Goal: Register for event/course

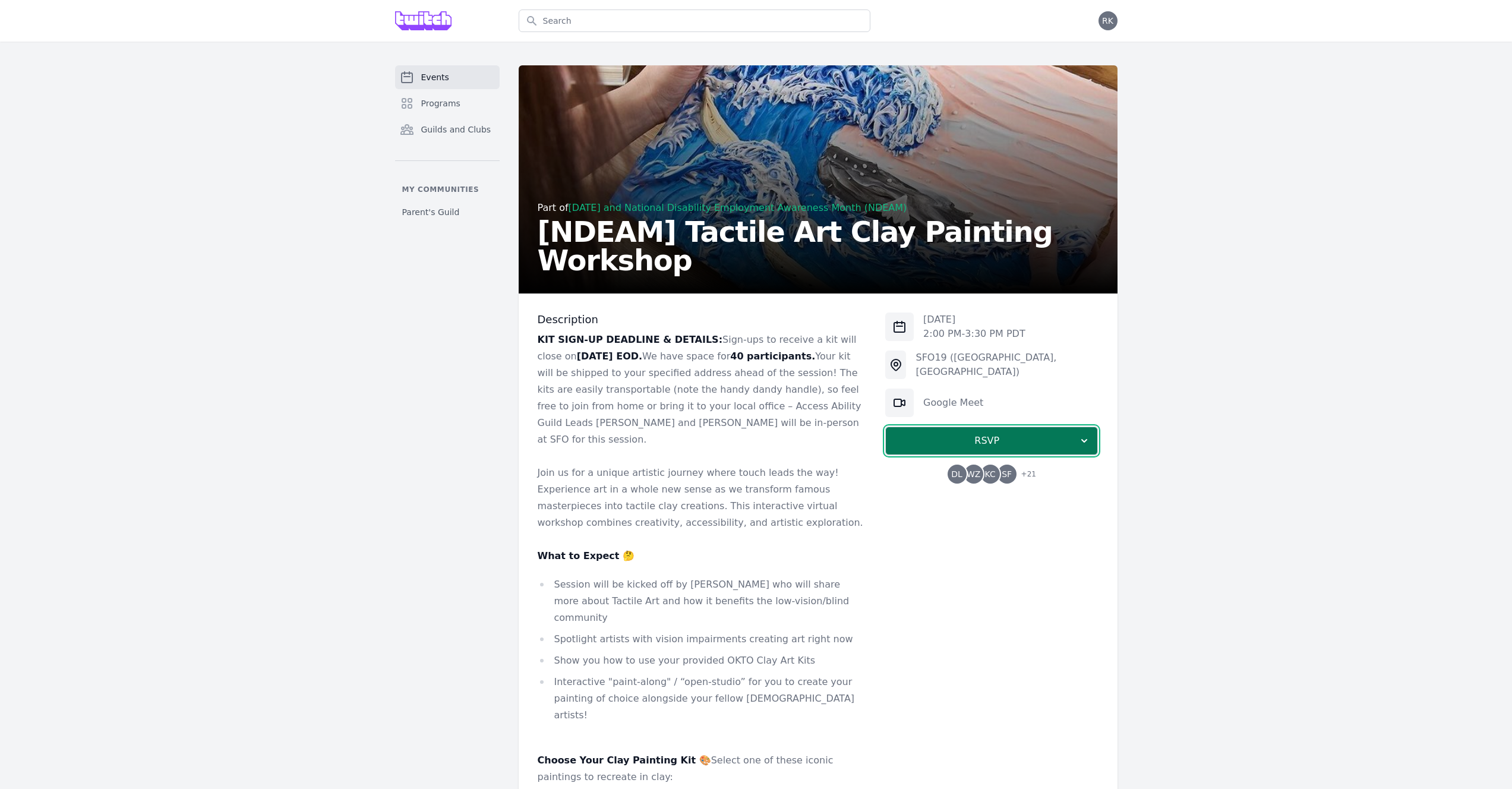
click at [984, 443] on span "RSVP" at bounding box center [987, 441] width 183 height 14
click at [984, 475] on link "I'm going" at bounding box center [991, 472] width 213 height 21
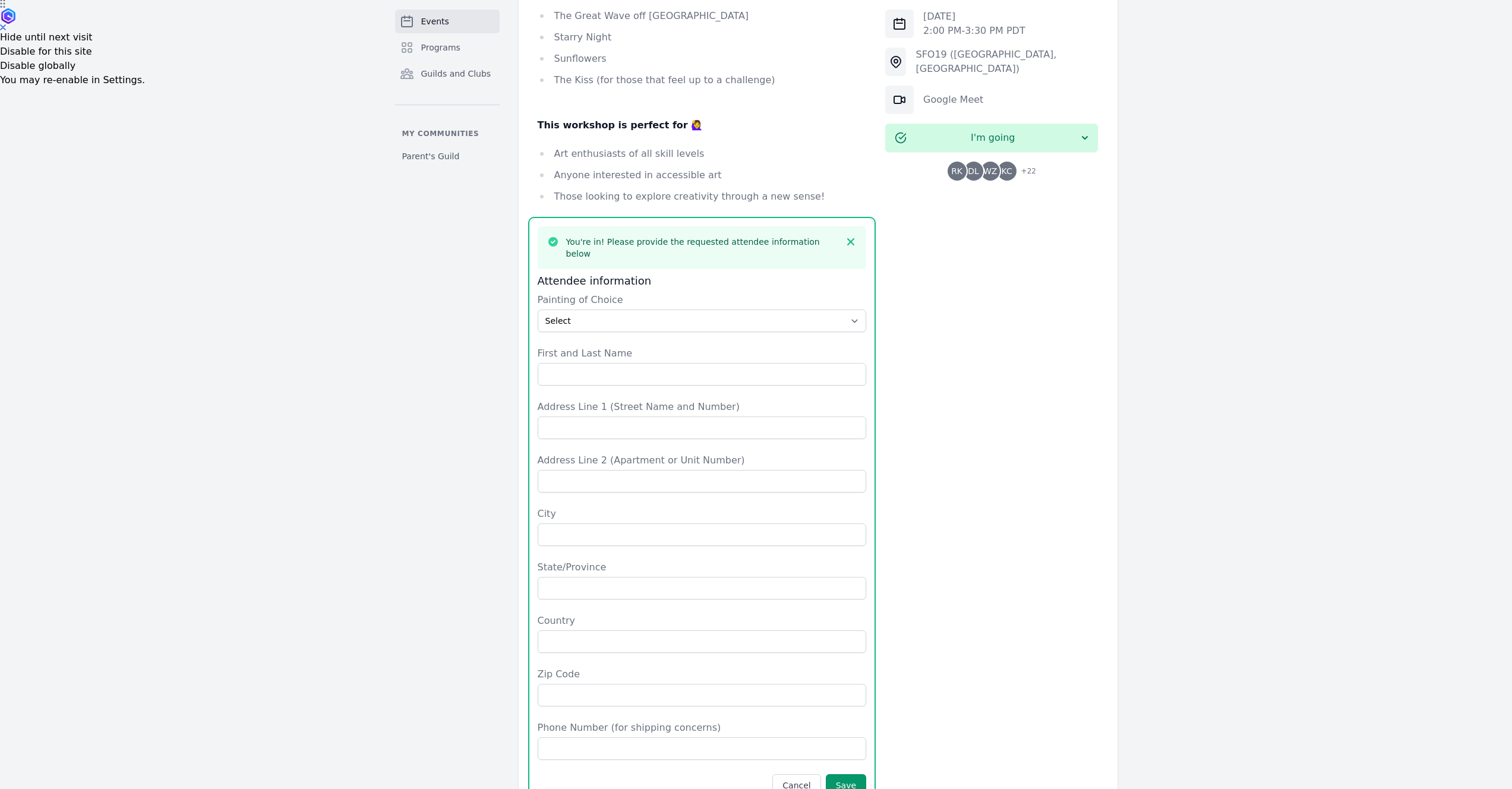
scroll to position [793, 0]
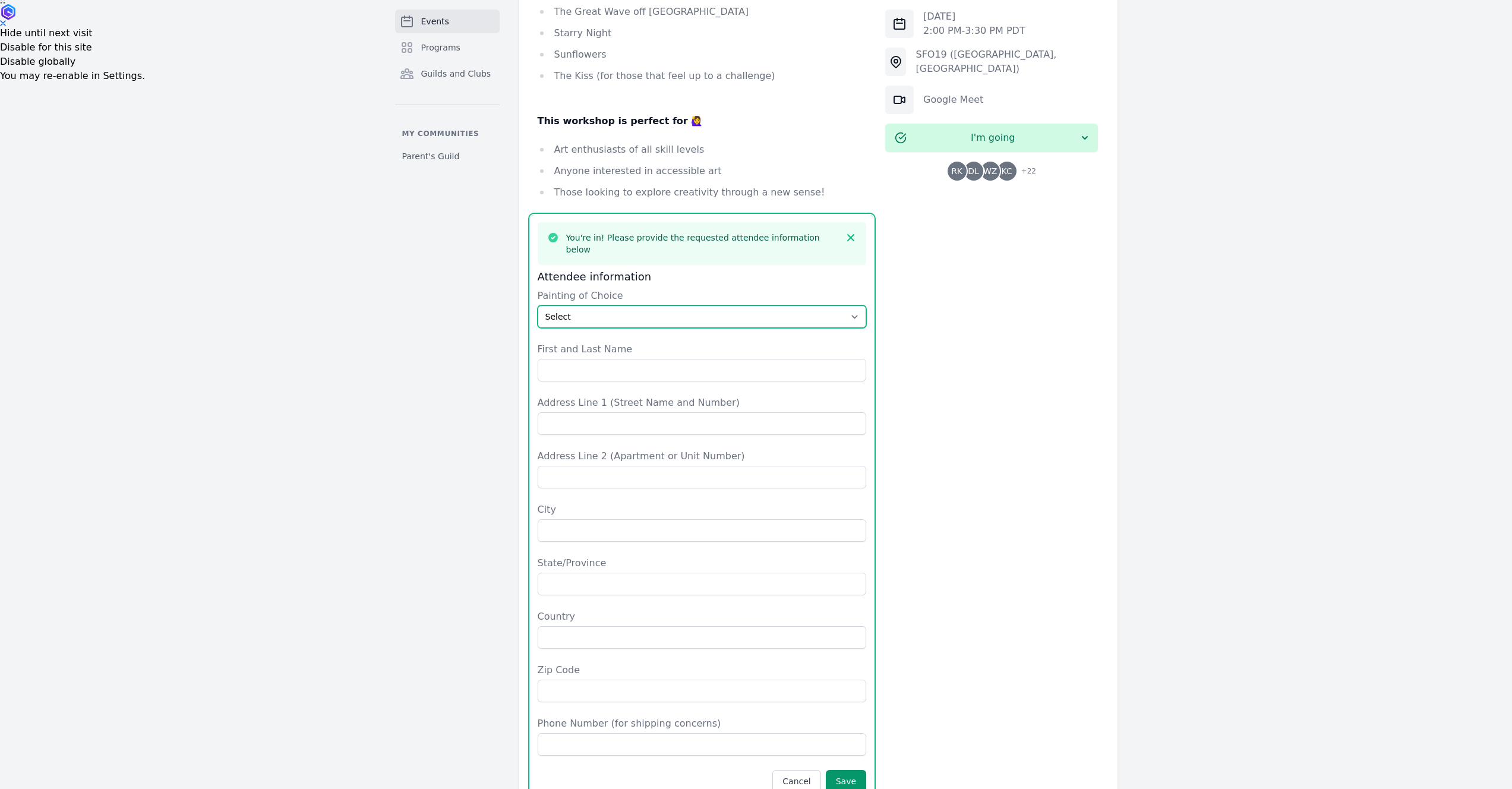
click at [586, 305] on select "Select The Great Wave off Kanagawa Starry Night Sunflowers The Kiss" at bounding box center [703, 316] width 329 height 23
select select "Starry Night"
click at [538, 305] on select "Select The Great Wave off Kanagawa Starry Night Sunflowers The Kiss" at bounding box center [703, 316] width 329 height 23
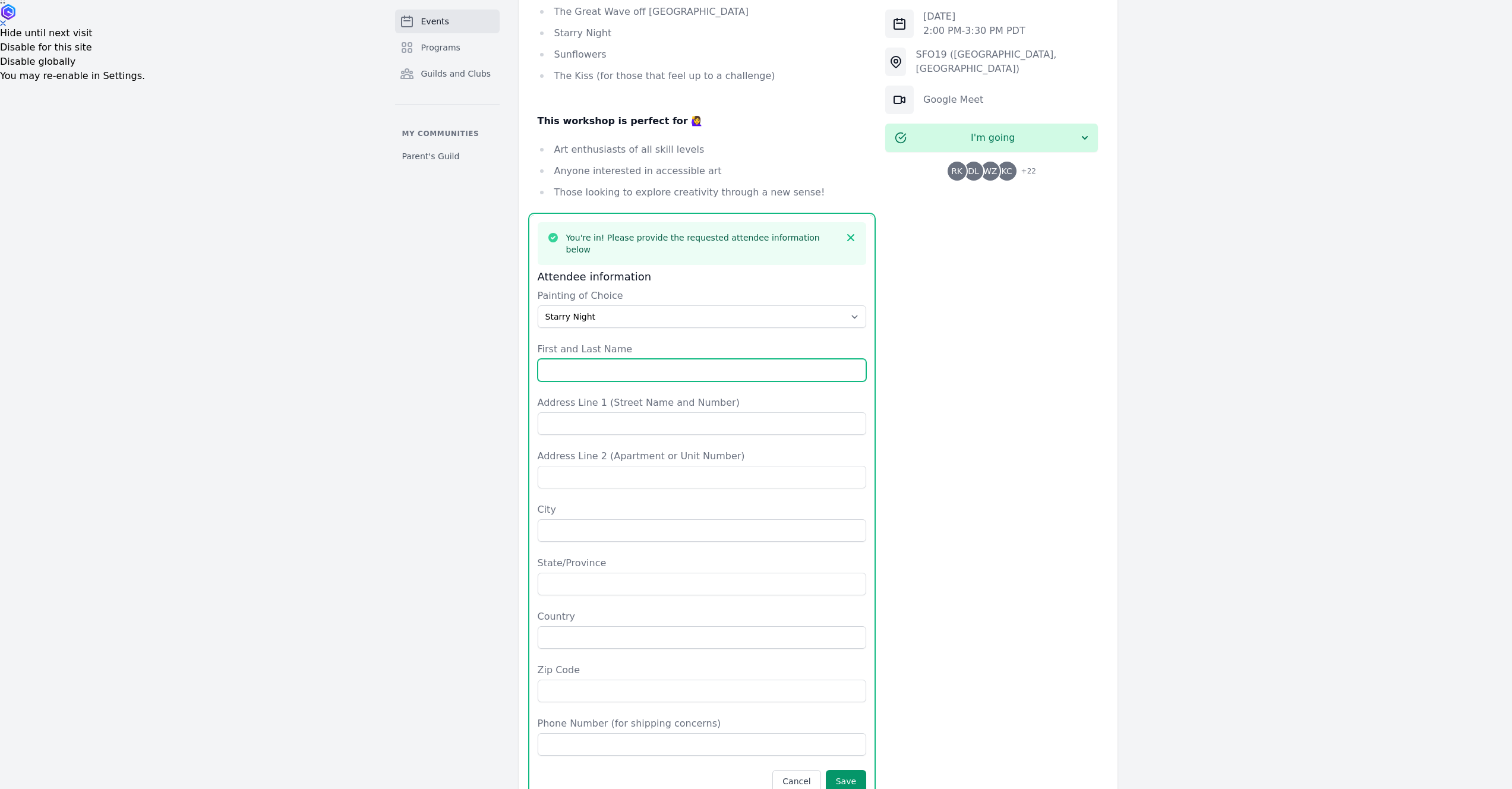
click at [591, 359] on input "First and Last Name" at bounding box center [703, 370] width 329 height 23
type input "[PERSON_NAME]"
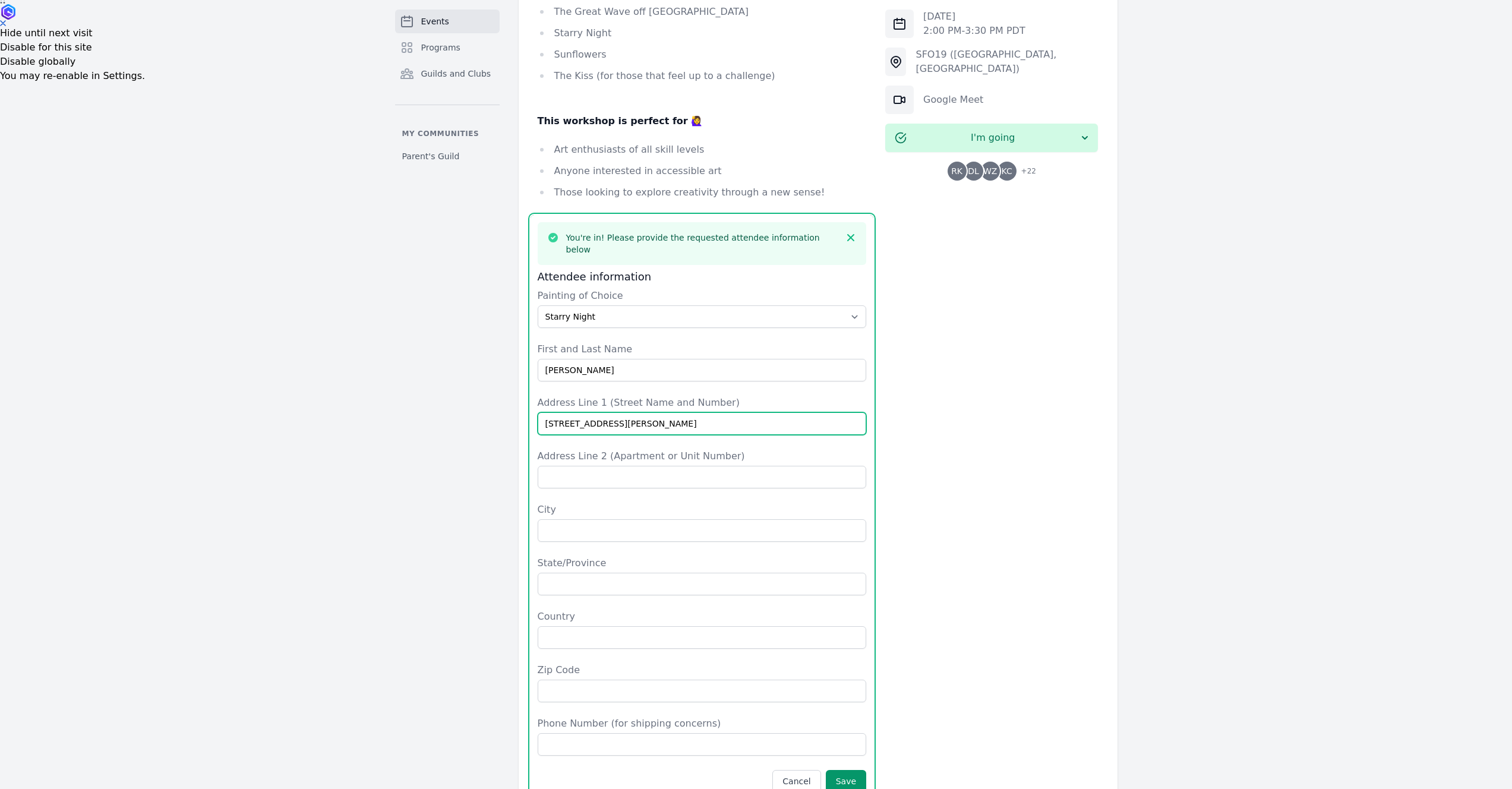
type input "[STREET_ADDRESS][PERSON_NAME]"
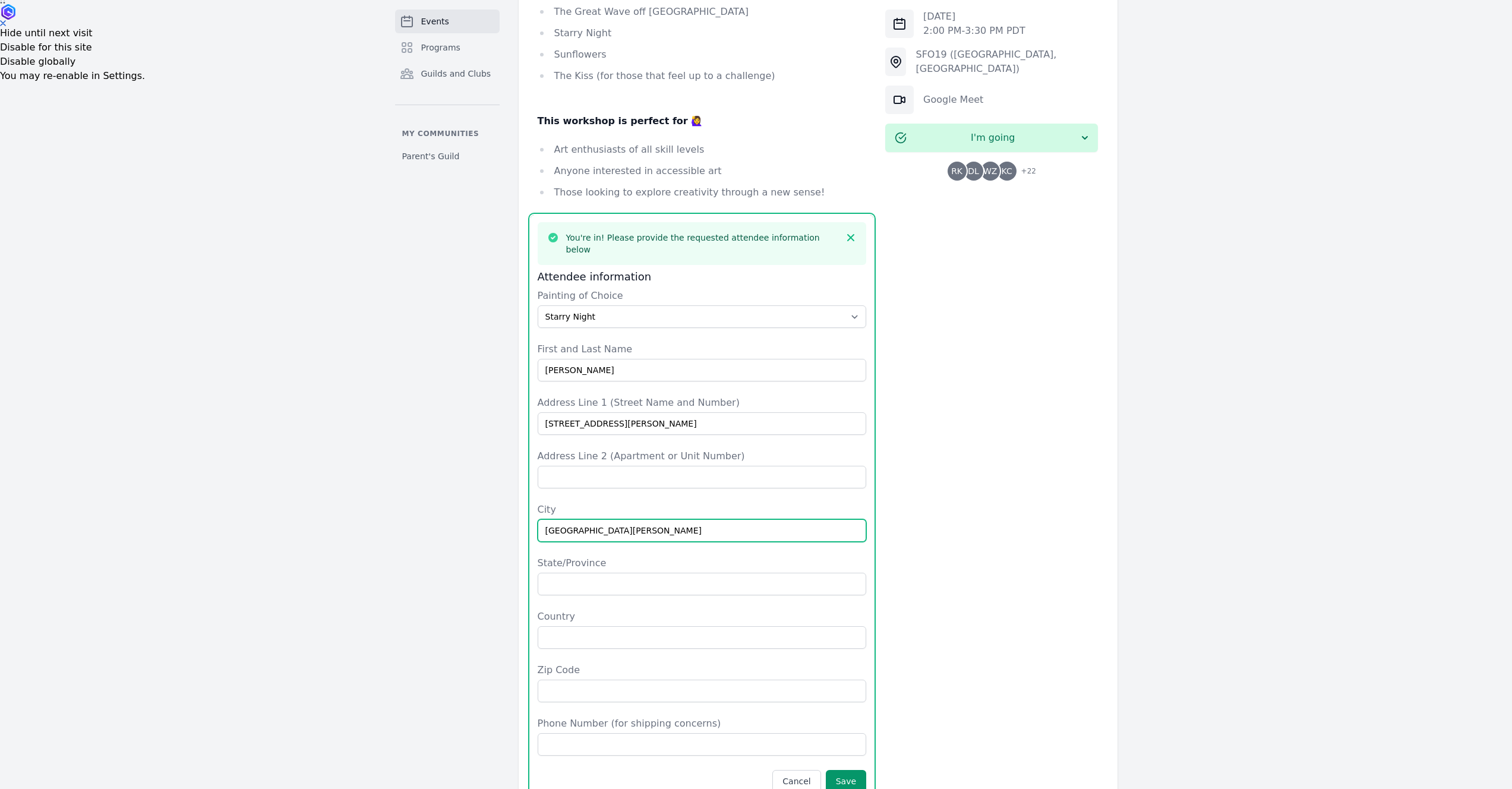
type input "[GEOGRAPHIC_DATA][PERSON_NAME]"
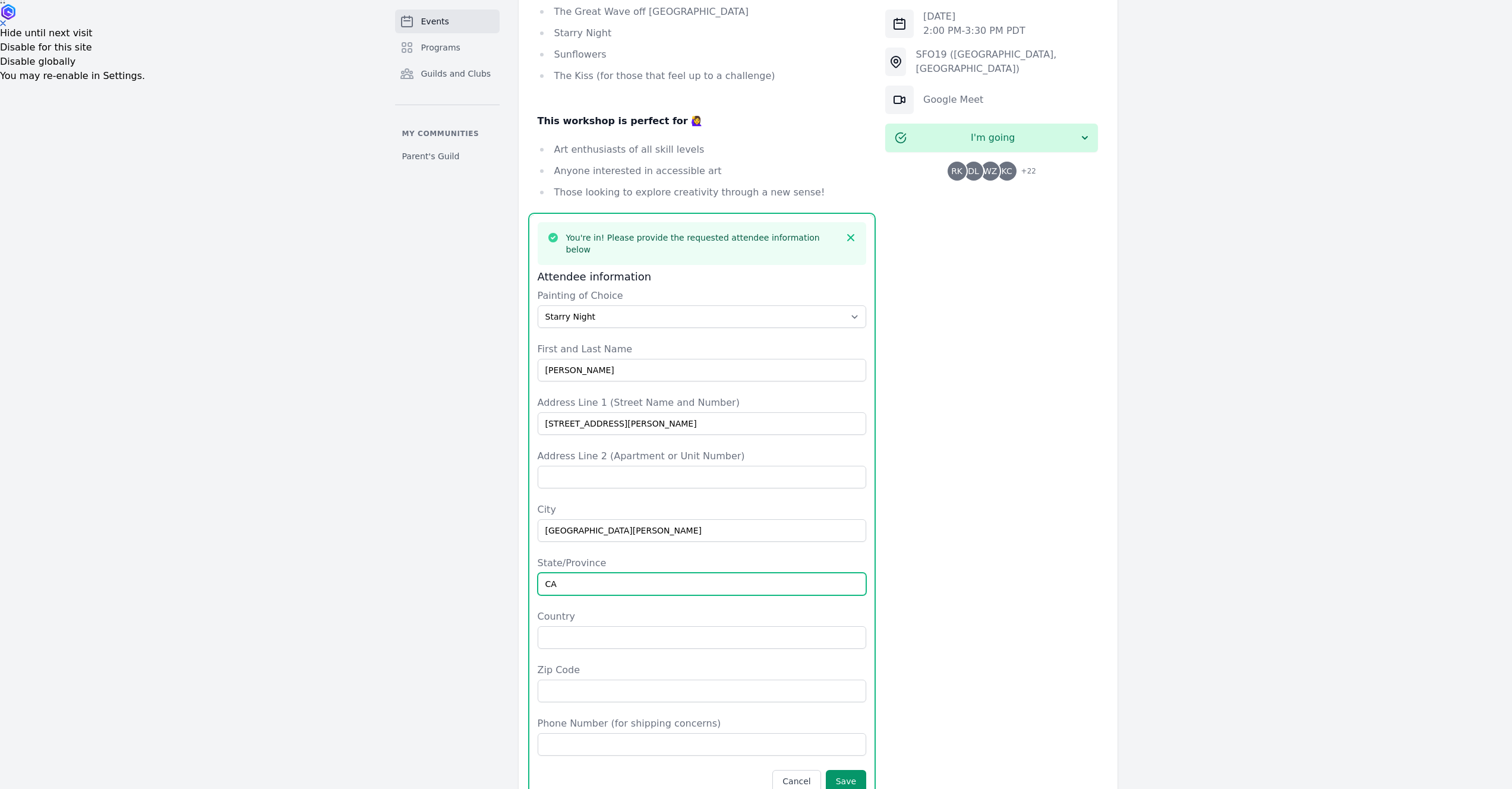
type input "CA"
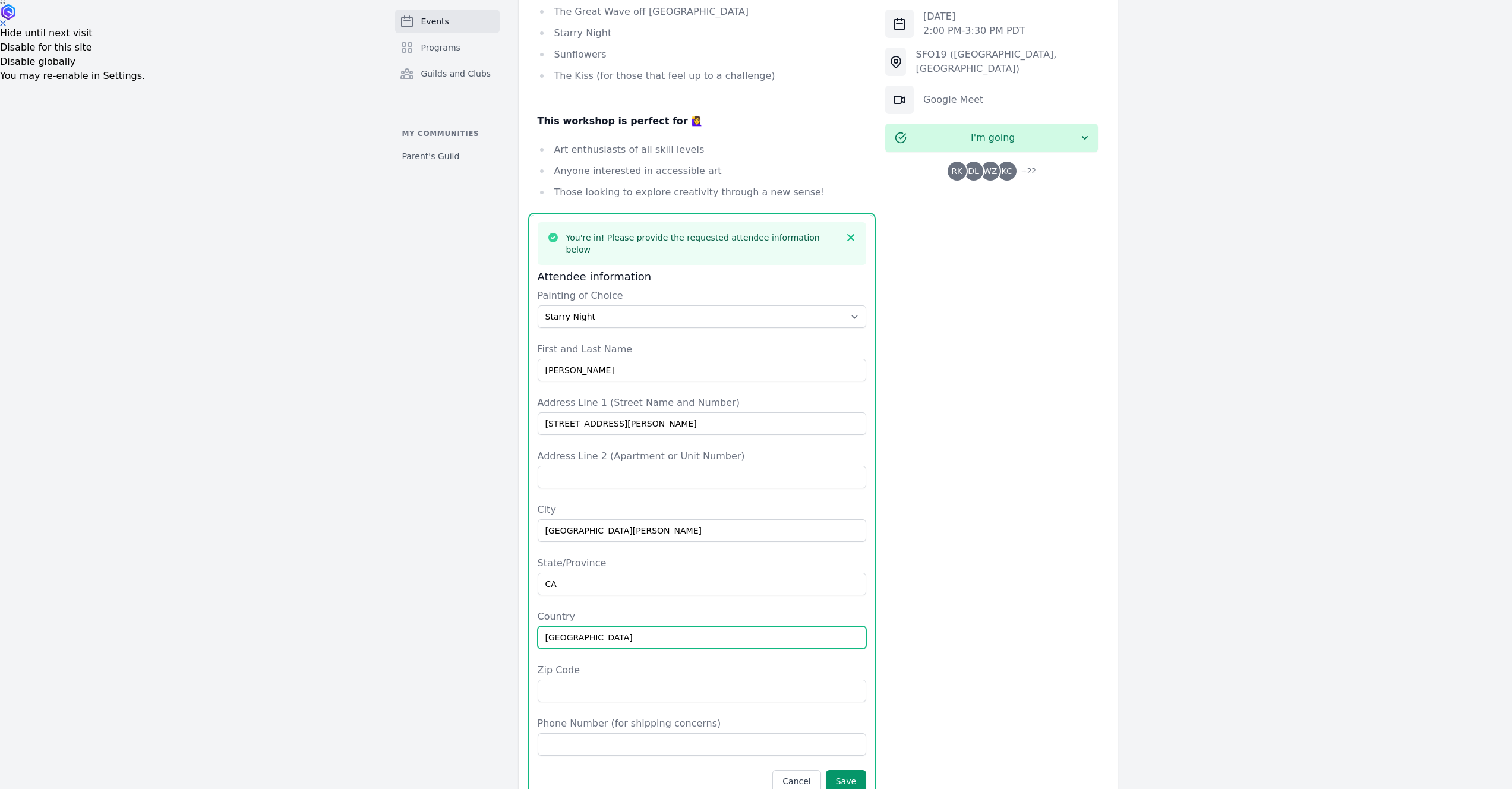
type input "[GEOGRAPHIC_DATA]"
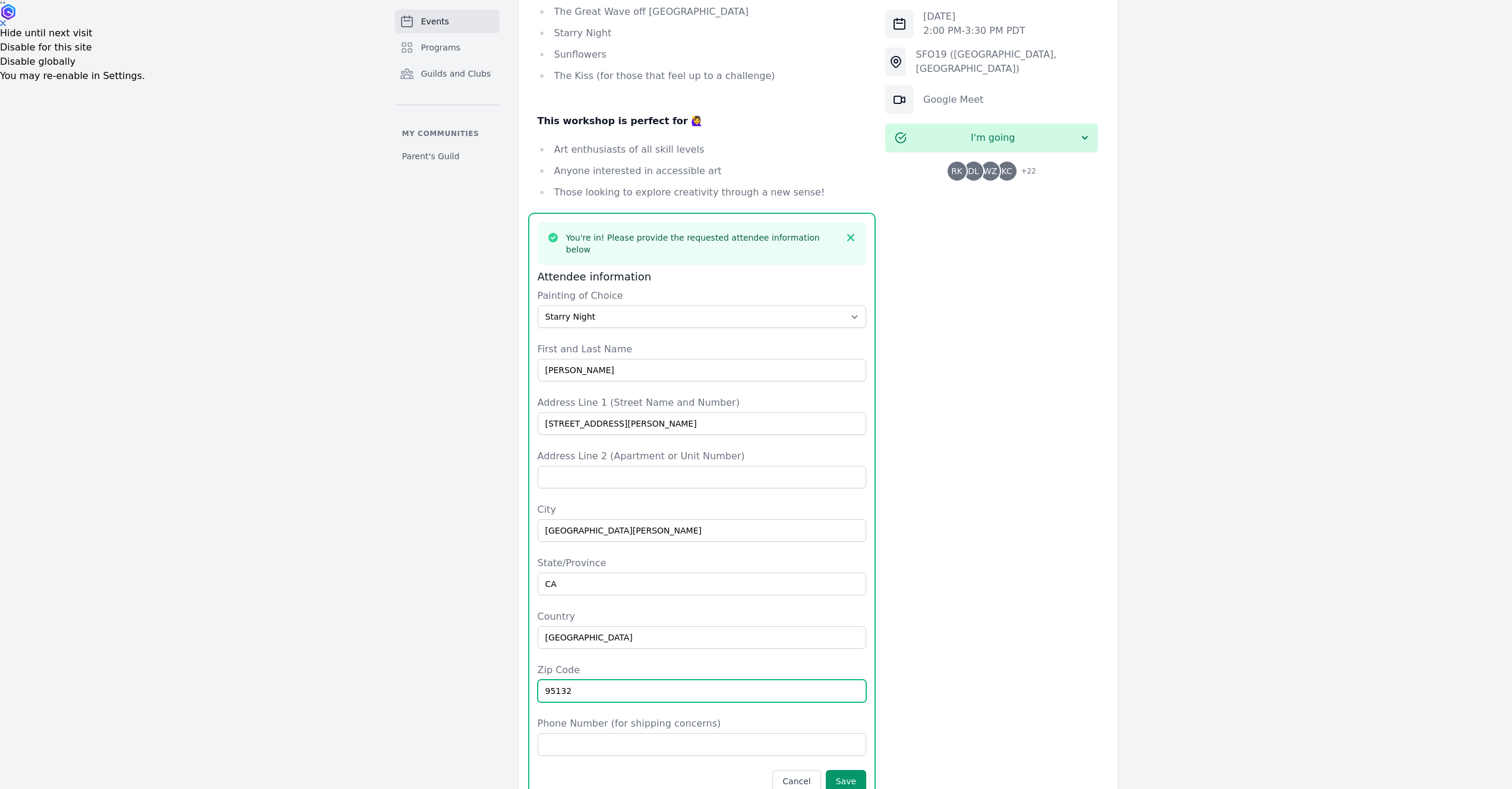
type input "95132"
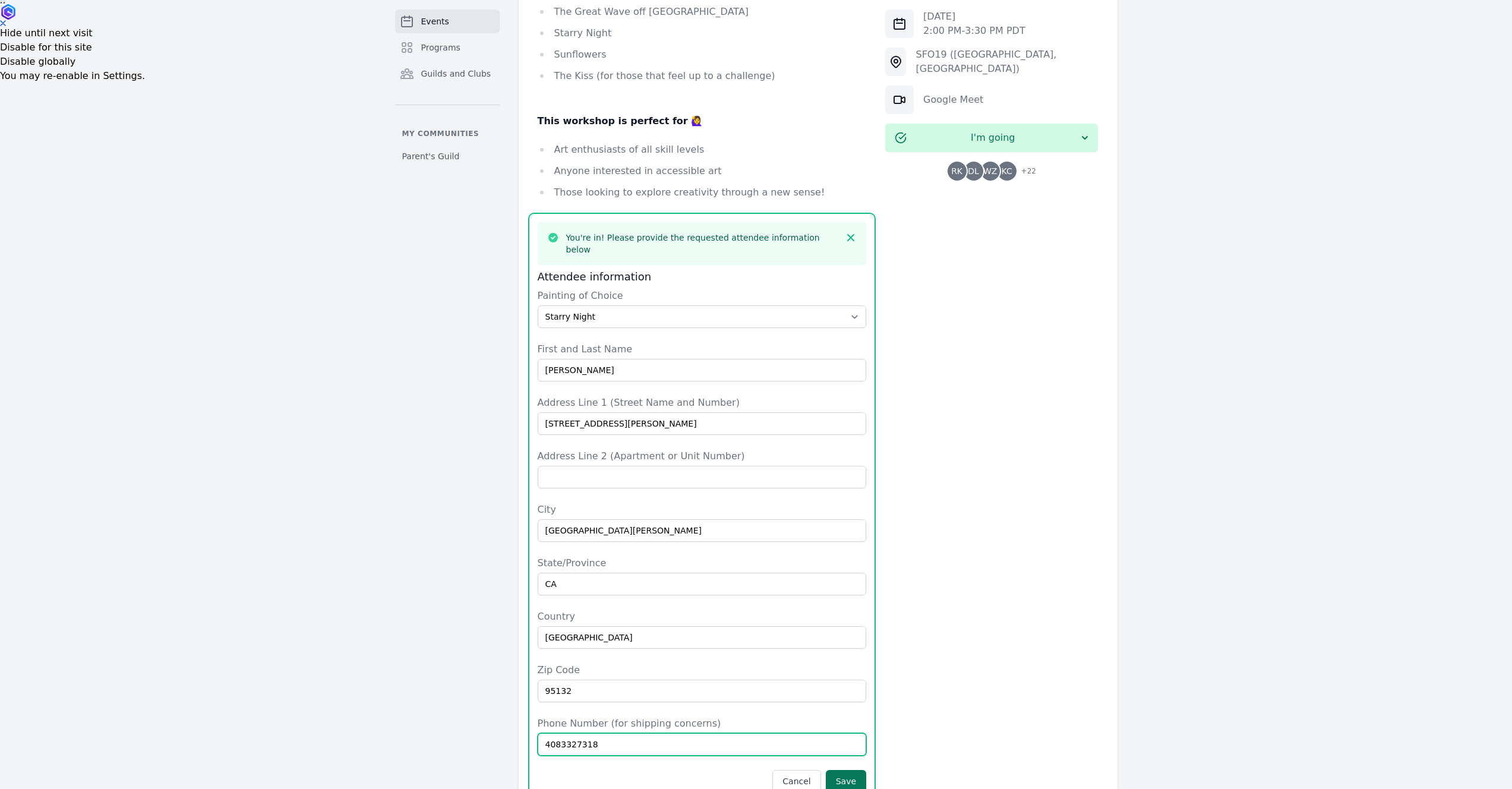
type input "4083327318"
click at [856, 770] on button "Save" at bounding box center [846, 781] width 41 height 23
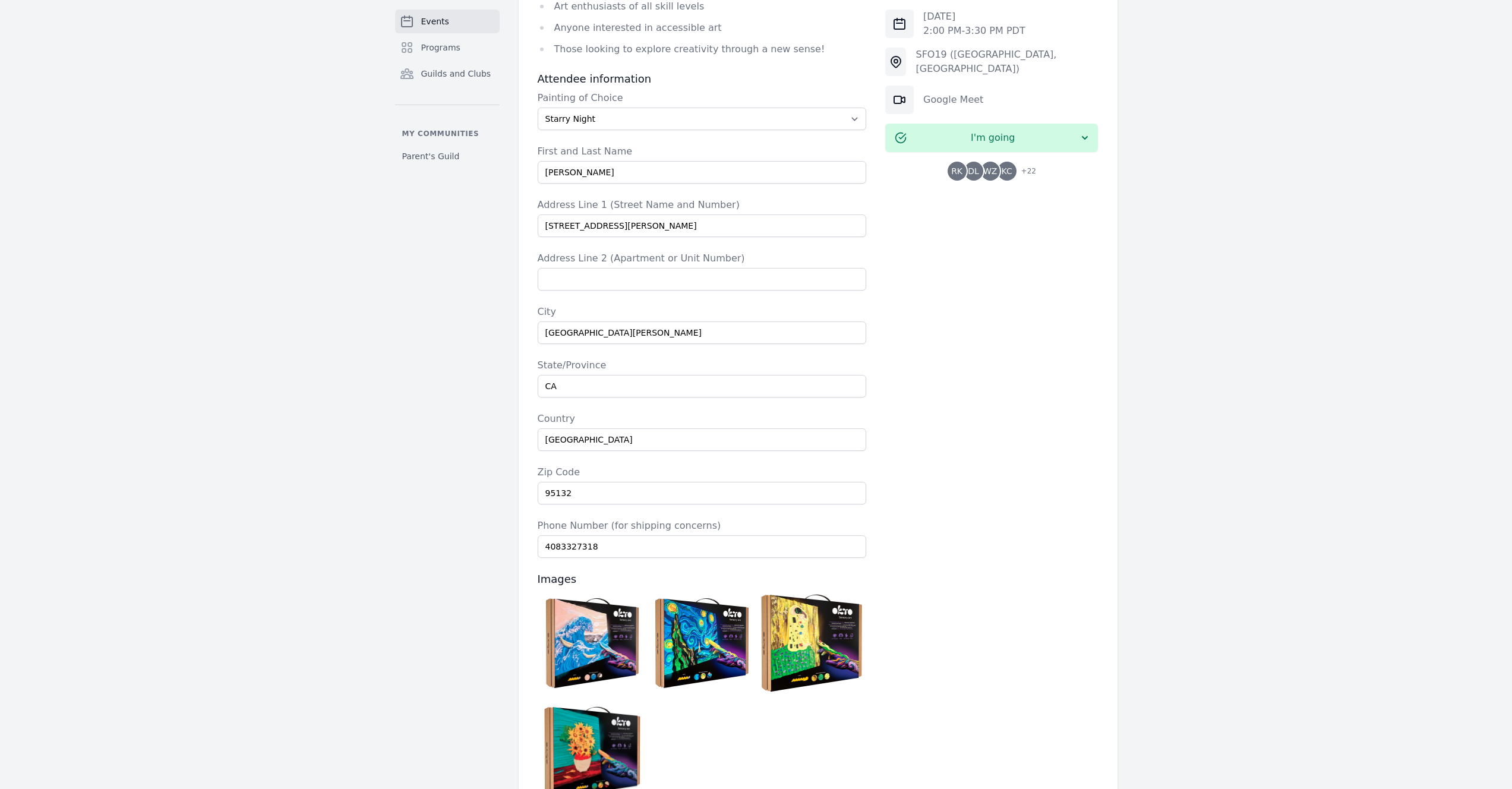
scroll to position [934, 0]
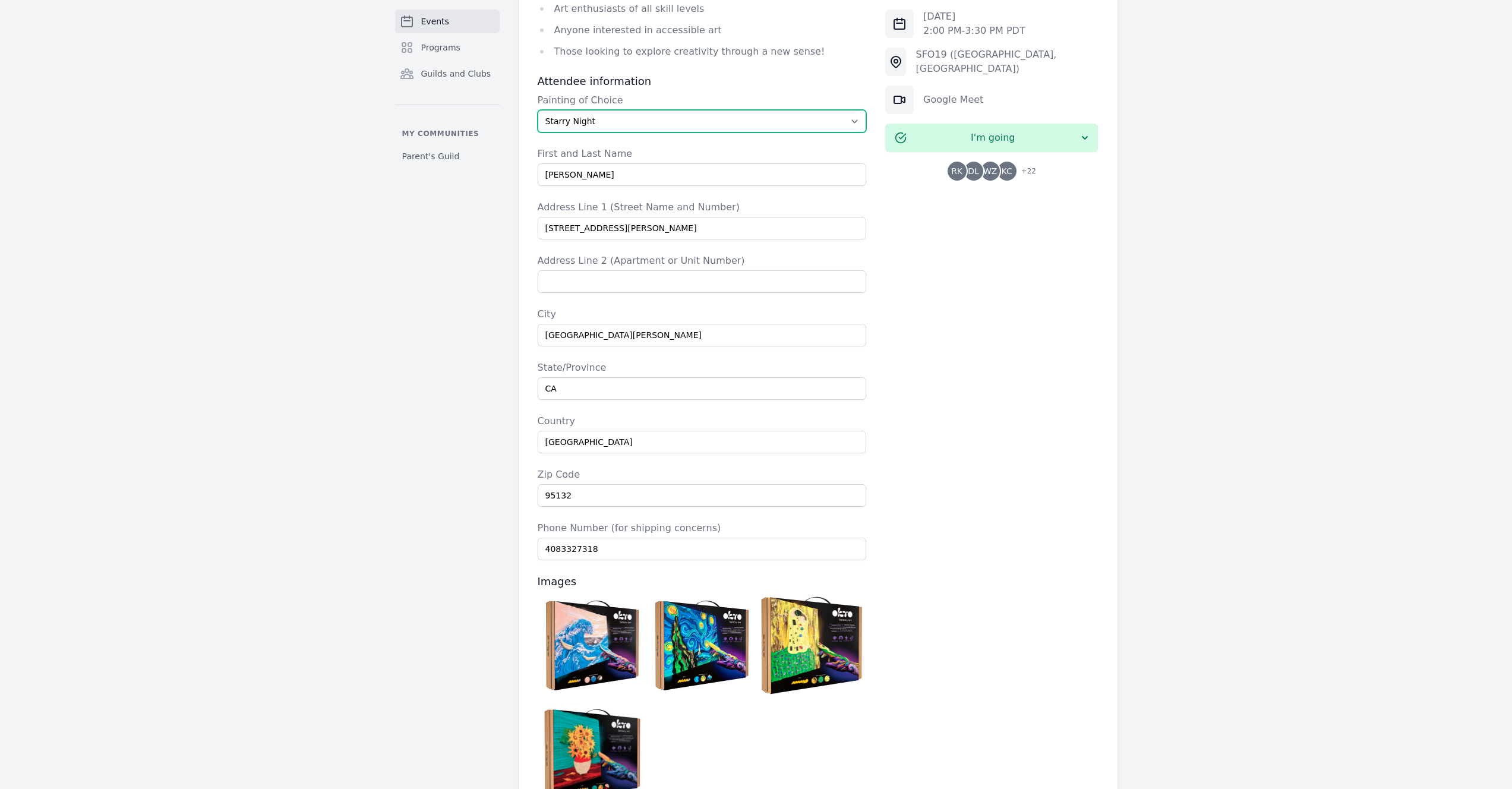
click at [677, 110] on select "Select The Great Wave off Kanagawa Starry Night Sunflowers The Kiss" at bounding box center [703, 121] width 329 height 23
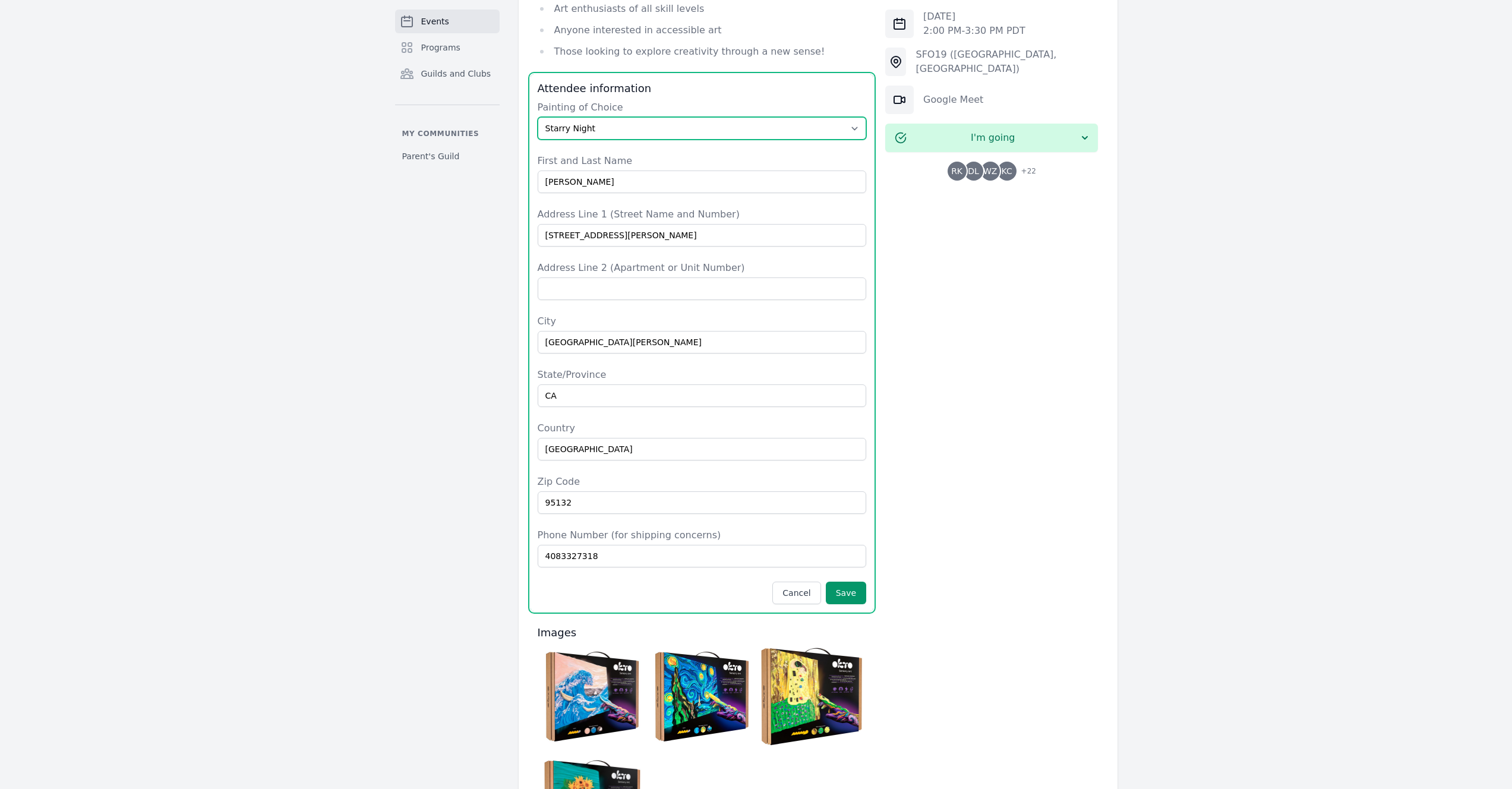
select select "The Great Wave off [GEOGRAPHIC_DATA]"
click at [538, 117] on select "Select The Great Wave off Kanagawa Starry Night Sunflowers The Kiss" at bounding box center [703, 128] width 329 height 23
click at [858, 581] on button "Save" at bounding box center [846, 592] width 41 height 23
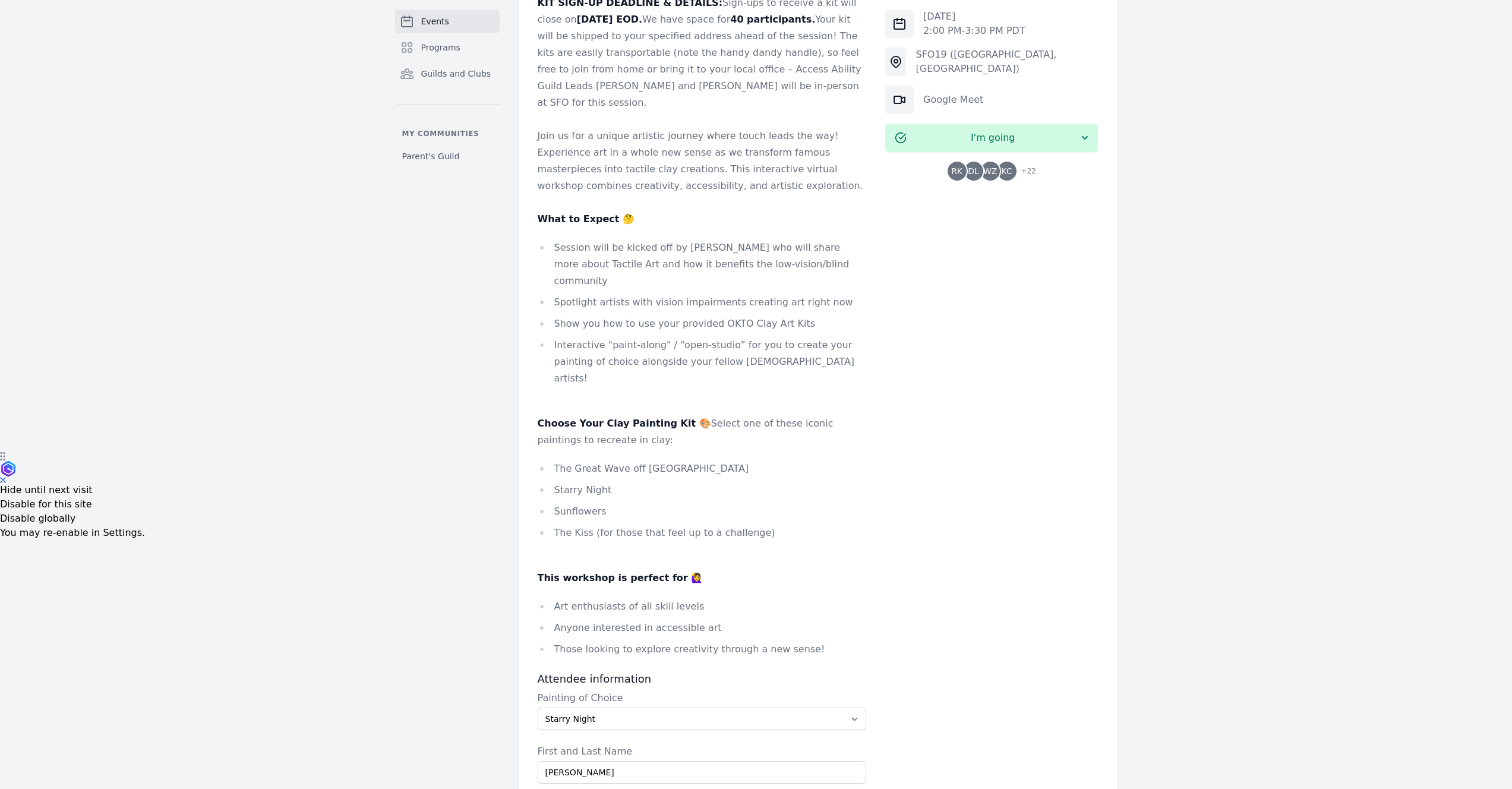
scroll to position [279, 0]
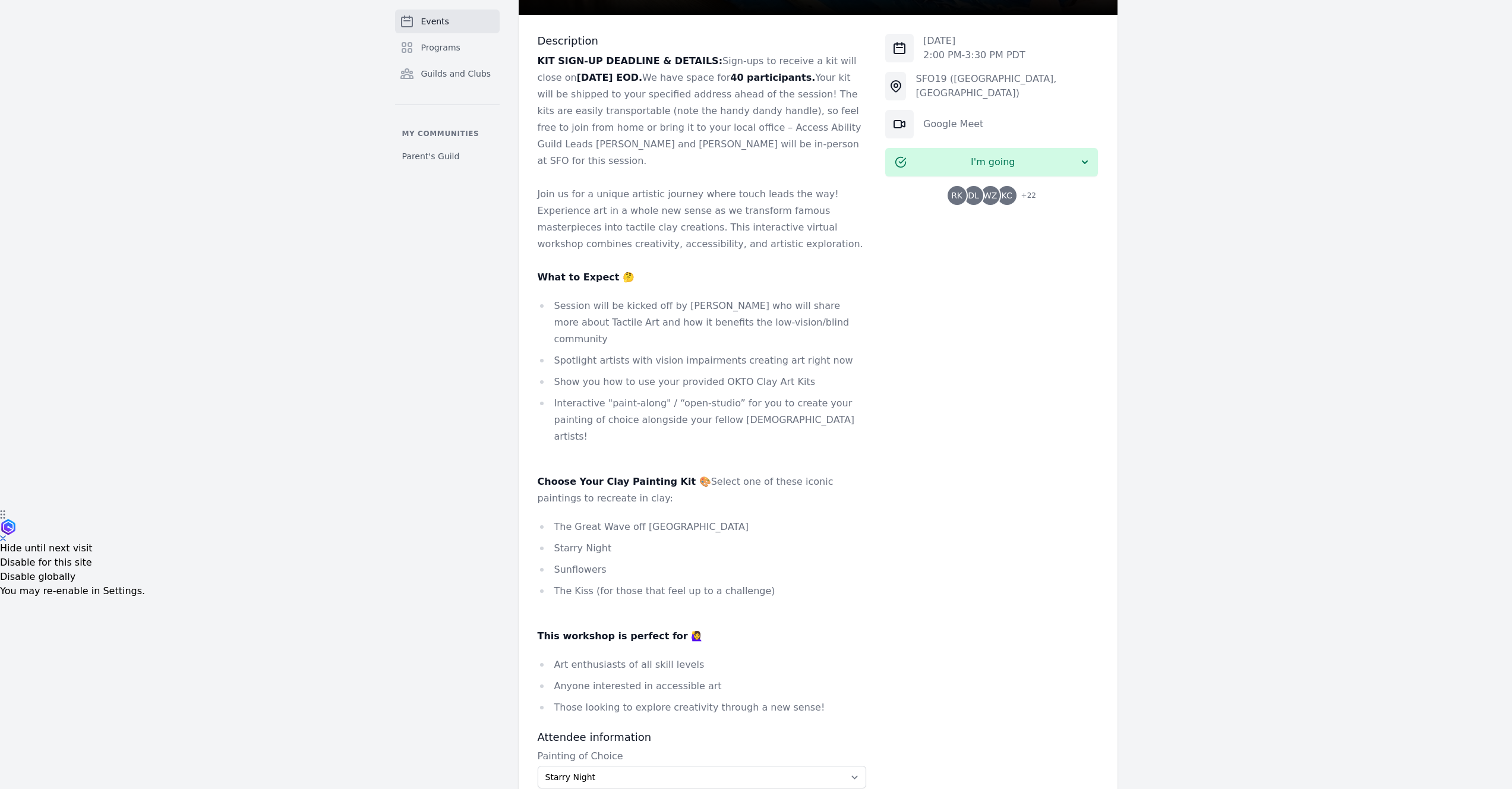
click at [662, 374] on li "Show you how to use your provided OKTO Clay Art Kits" at bounding box center [703, 382] width 329 height 17
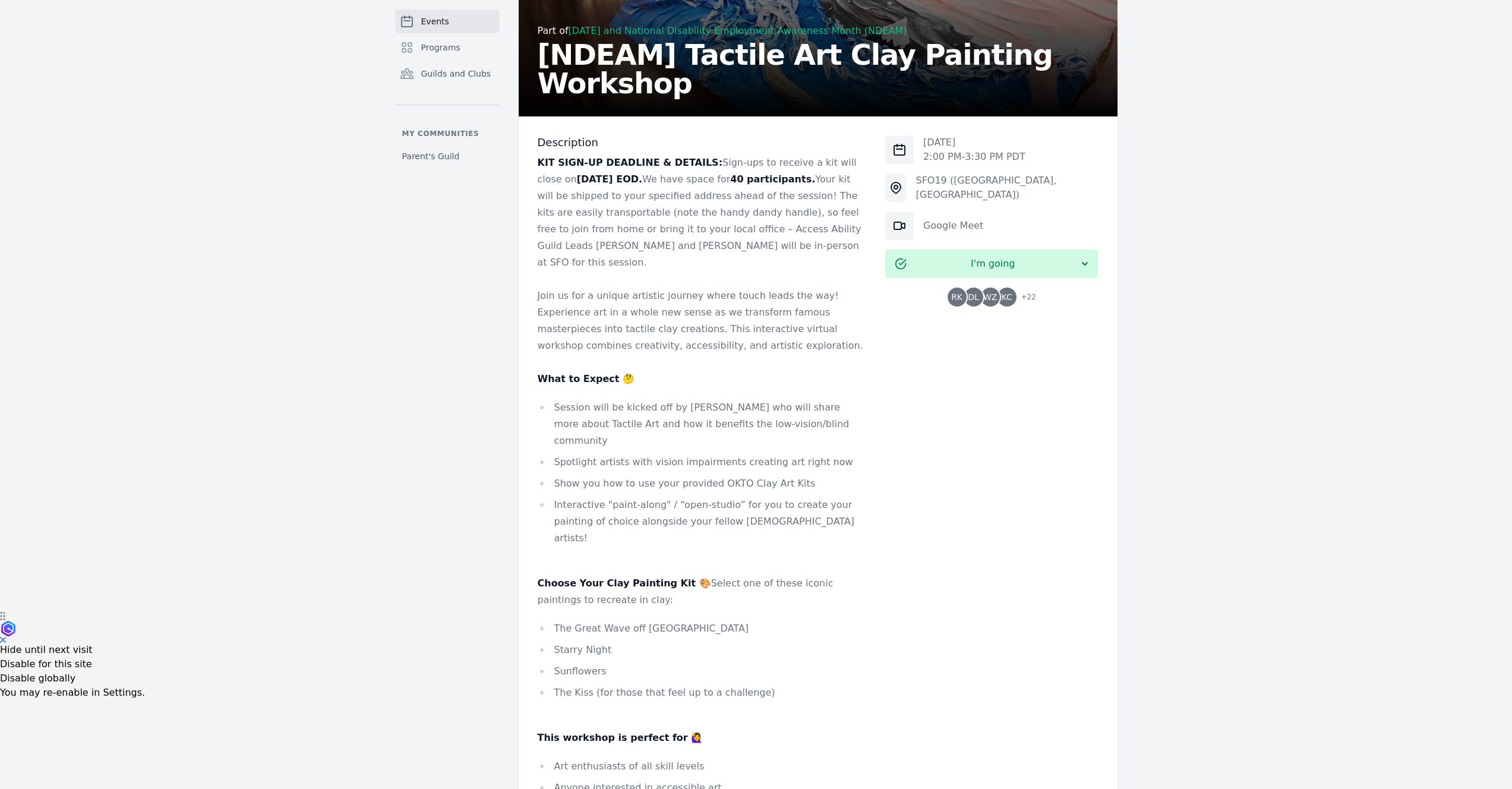
scroll to position [66, 0]
